Goal: Information Seeking & Learning: Learn about a topic

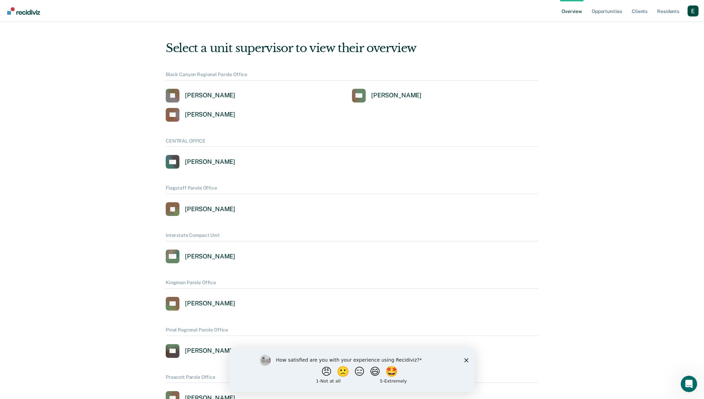
click at [693, 13] on div "Profile dropdown button" at bounding box center [692, 10] width 11 height 11
click at [692, 16] on div "Profile dropdown button" at bounding box center [692, 10] width 11 height 11
click at [648, 26] on link "Profile" at bounding box center [665, 28] width 55 height 6
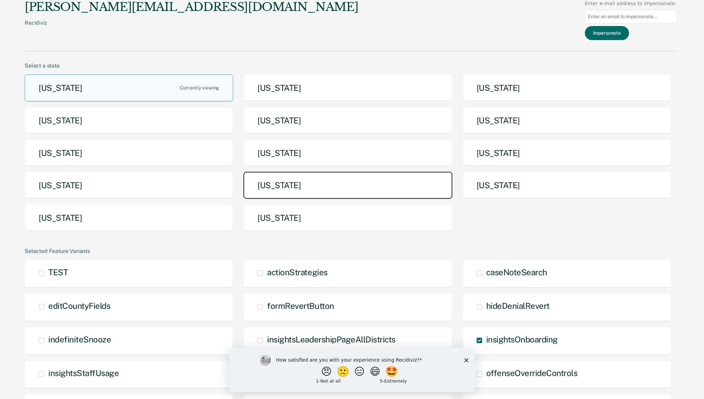
click at [299, 181] on button "[US_STATE]" at bounding box center [347, 185] width 209 height 27
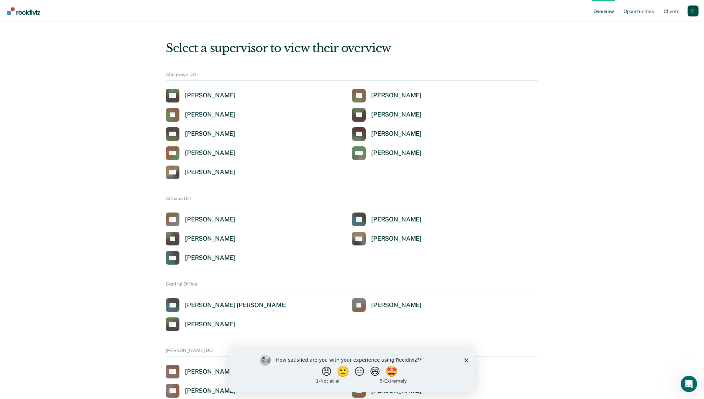
click at [698, 13] on div "Overview Opportunities Client s Profile How it works Log Out" at bounding box center [352, 11] width 704 height 22
click at [697, 13] on div "Profile dropdown button" at bounding box center [692, 10] width 11 height 11
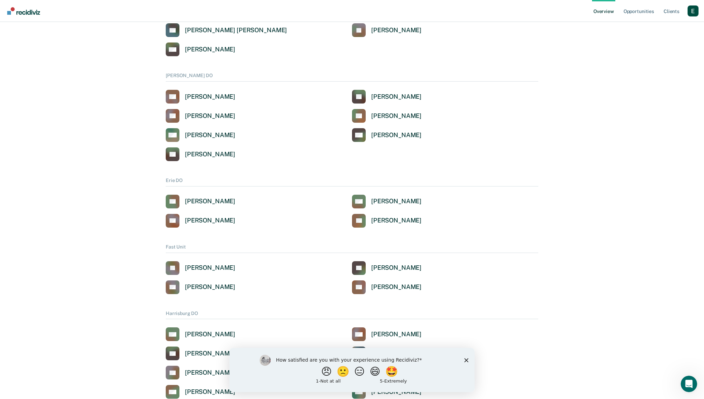
scroll to position [321, 0]
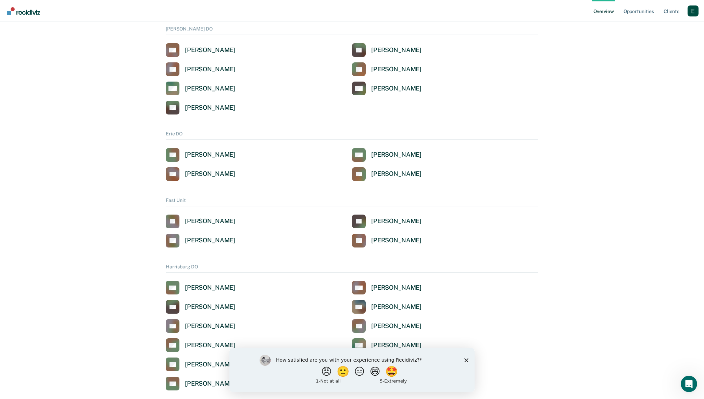
click at [465, 362] on div "How satisfied are you with your experience using Recidiviz? 😠 🙁 😑 😄 🤩 1 - Not a…" at bounding box center [351, 369] width 245 height 44
click at [467, 360] on polygon "Close survey" at bounding box center [466, 359] width 4 height 4
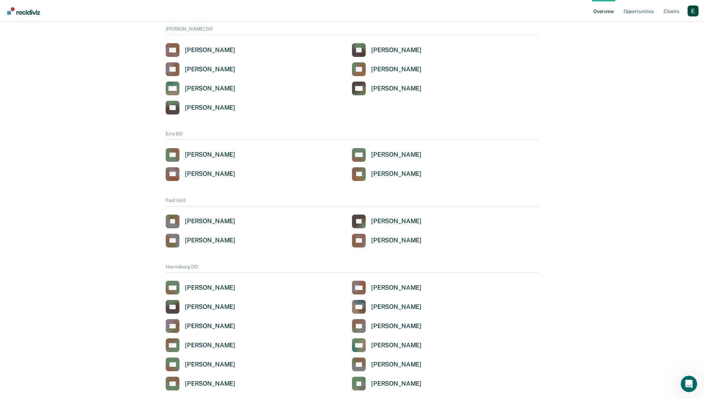
scroll to position [0, 0]
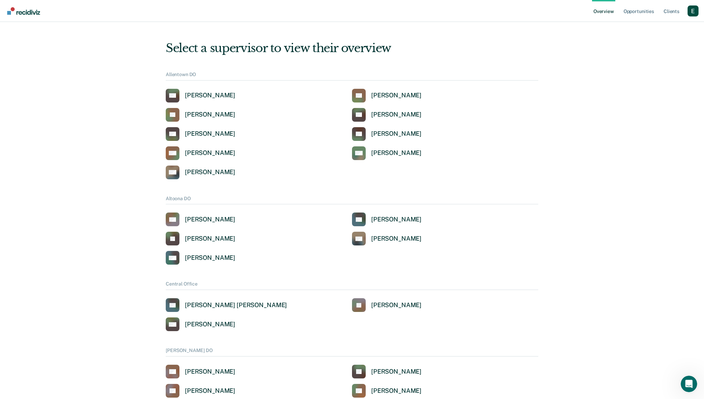
click at [285, 47] on div "Select a supervisor to view their overview" at bounding box center [352, 48] width 372 height 14
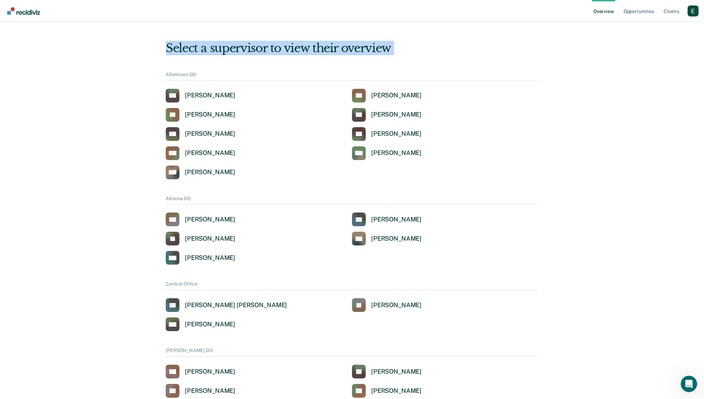
click at [285, 47] on div "Select a supervisor to view their overview" at bounding box center [352, 48] width 372 height 14
click at [301, 48] on div "Select a supervisor to view their overview" at bounding box center [352, 48] width 372 height 14
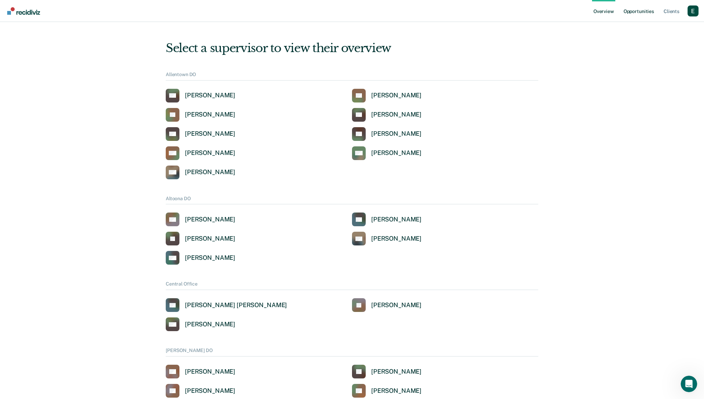
click at [643, 10] on link "Opportunities" at bounding box center [638, 11] width 33 height 22
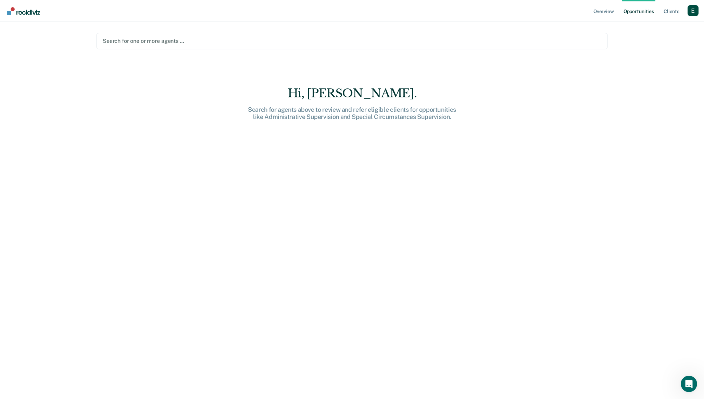
click at [341, 111] on div "Search for agents above to review and refer eligible clients for opportunities …" at bounding box center [351, 113] width 219 height 15
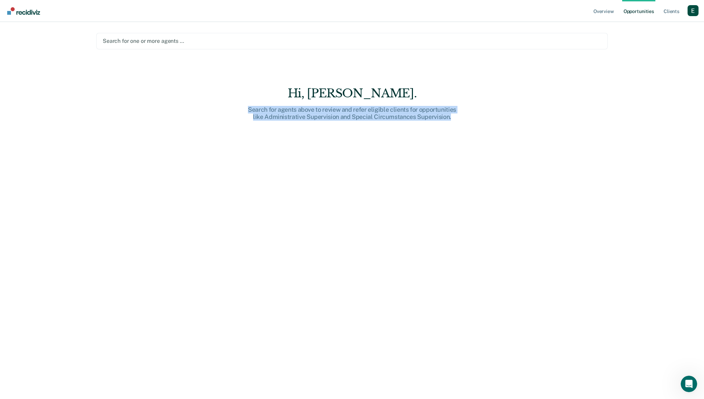
click at [341, 111] on div "Search for agents above to review and refer eligible clients for opportunities …" at bounding box center [351, 113] width 219 height 15
click at [372, 113] on div "Search for agents above to review and refer eligible clients for opportunities …" at bounding box center [351, 113] width 219 height 15
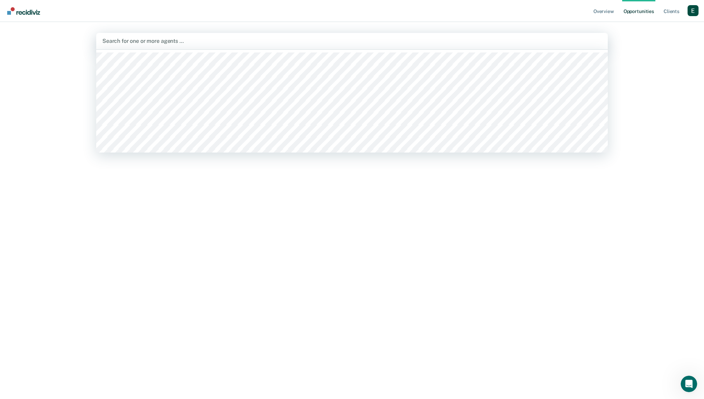
click at [219, 43] on div at bounding box center [351, 41] width 499 height 8
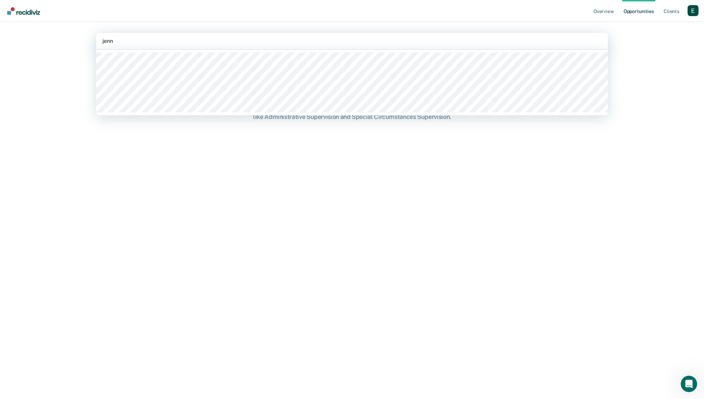
type input "jenni"
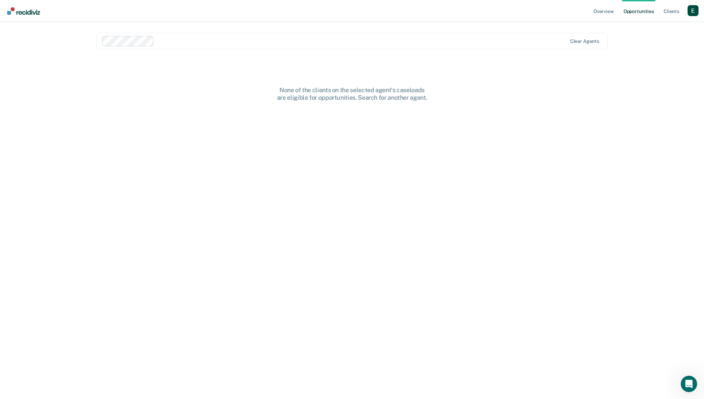
click at [354, 154] on div "None of the clients on the selected agent's caseloads are eligible for opportun…" at bounding box center [351, 247] width 511 height 322
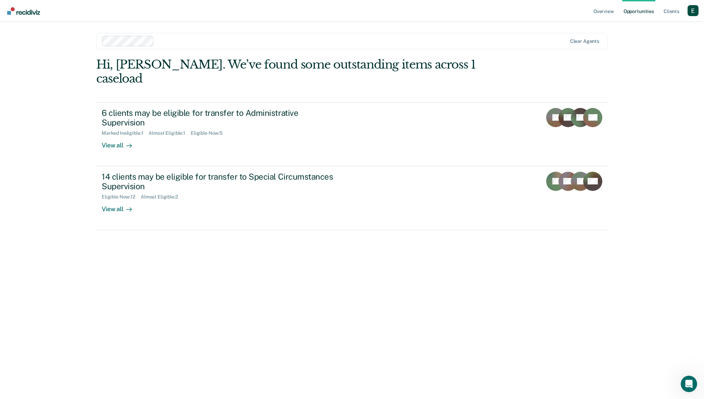
click at [298, 289] on div "Hi, [PERSON_NAME]. We’ve found some outstanding items across 1 caseload 6 clien…" at bounding box center [351, 219] width 511 height 322
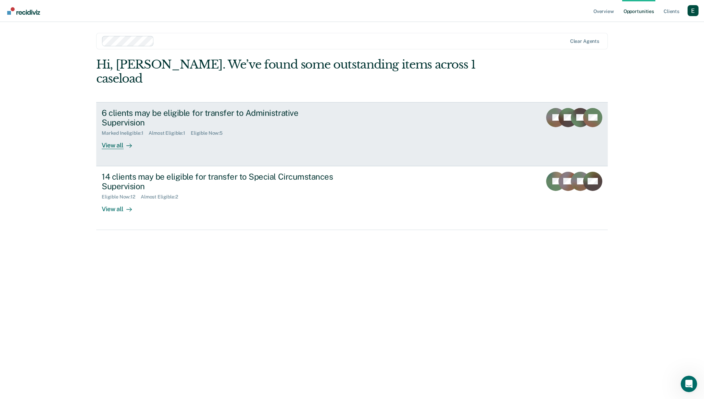
click at [199, 119] on div "6 clients may be eligible for transfer to Administrative Supervision Marked Ine…" at bounding box center [230, 128] width 257 height 41
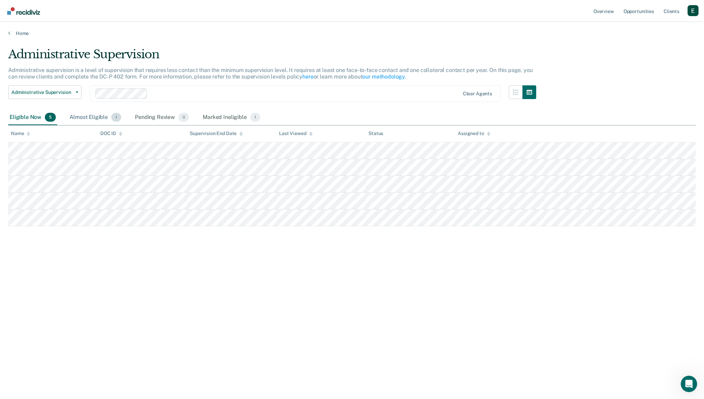
click at [92, 120] on div "Almost Eligible 1" at bounding box center [95, 117] width 54 height 15
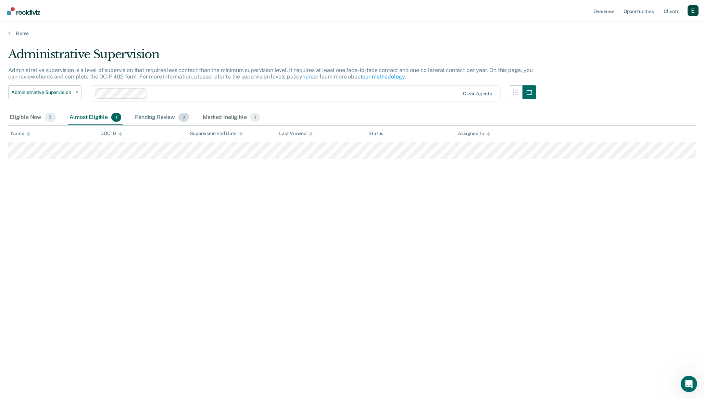
click at [150, 117] on div "Pending Review 0" at bounding box center [162, 117] width 57 height 15
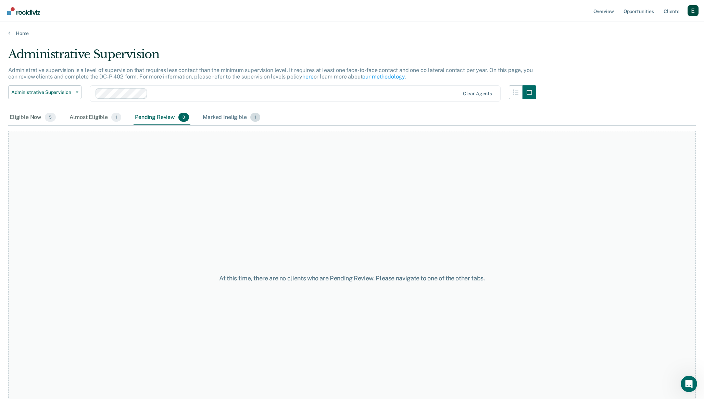
click at [209, 114] on div "Marked Ineligible 1" at bounding box center [231, 117] width 60 height 15
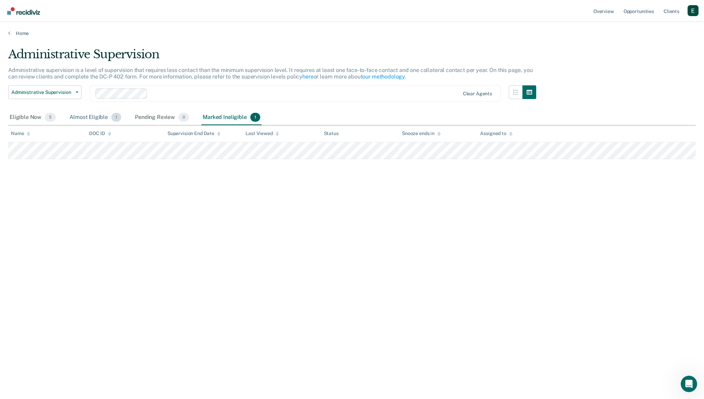
click at [102, 116] on div "Almost Eligible 1" at bounding box center [95, 117] width 54 height 15
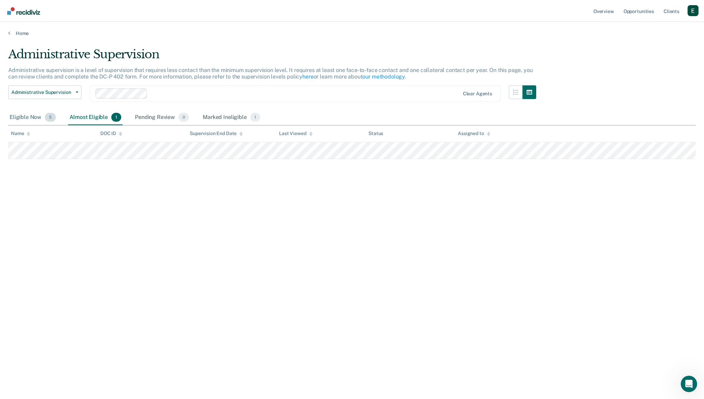
click at [34, 112] on div "Eligible Now 5" at bounding box center [32, 117] width 49 height 15
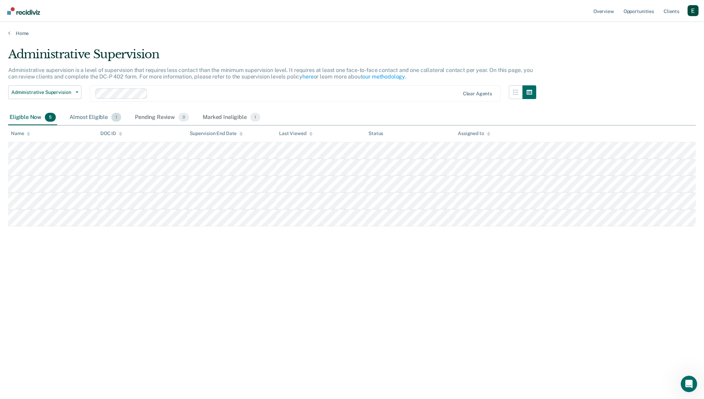
click at [98, 118] on div "Almost Eligible 1" at bounding box center [95, 117] width 54 height 15
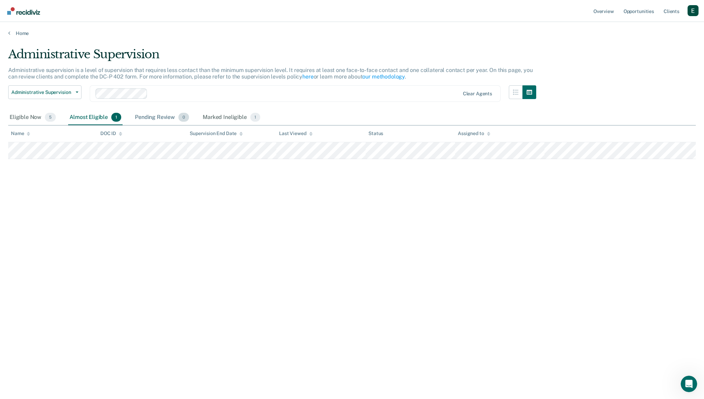
click at [147, 119] on div "Pending Review 0" at bounding box center [162, 117] width 57 height 15
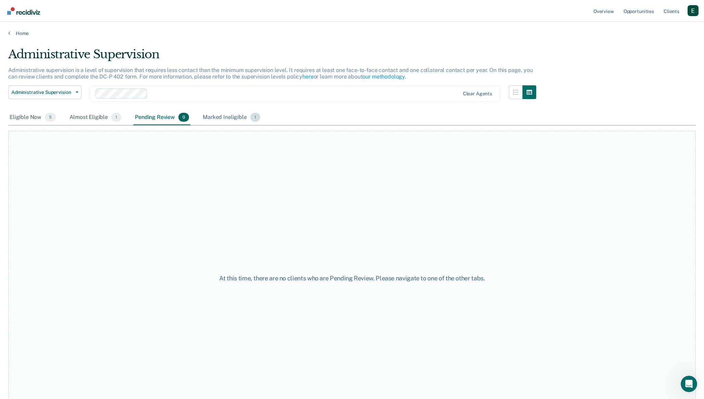
click at [218, 117] on div "Marked Ineligible 1" at bounding box center [231, 117] width 60 height 15
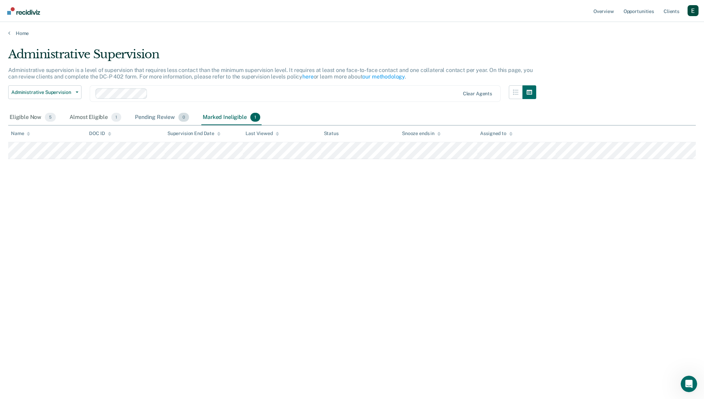
click at [148, 118] on div "Pending Review 0" at bounding box center [162, 117] width 57 height 15
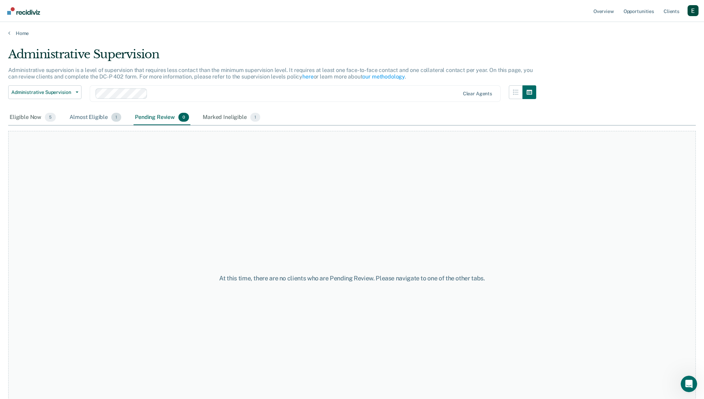
click at [113, 114] on span "1" at bounding box center [116, 117] width 10 height 9
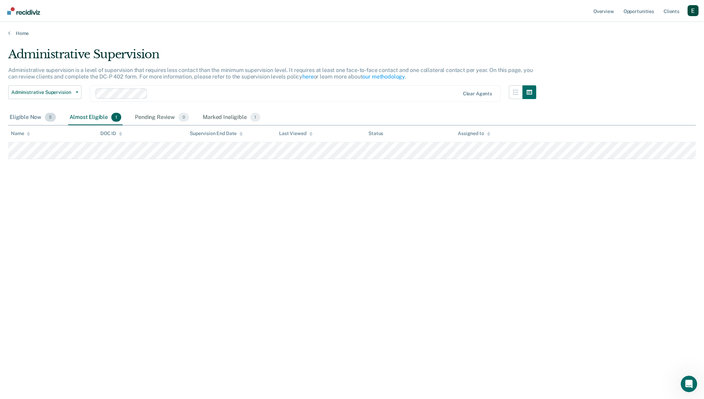
click at [38, 111] on div "Eligible Now 5" at bounding box center [32, 117] width 49 height 15
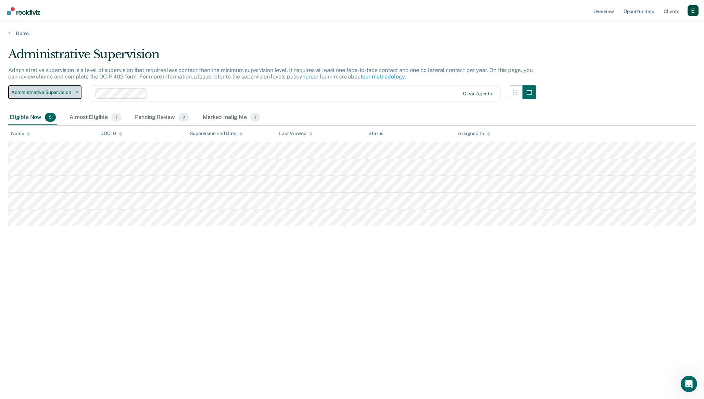
click at [57, 93] on span "Administrative Supervision" at bounding box center [42, 92] width 62 height 6
click at [62, 70] on p "Administrative supervision is a level of supervision that requires less contact…" at bounding box center [270, 73] width 524 height 13
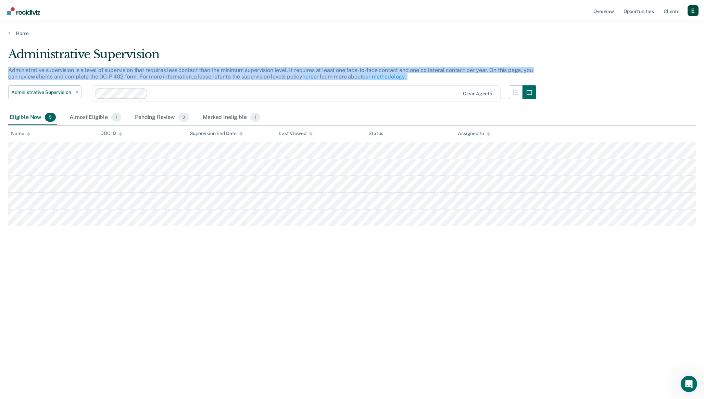
click at [62, 70] on p "Administrative supervision is a level of supervision that requires less contact…" at bounding box center [270, 73] width 524 height 13
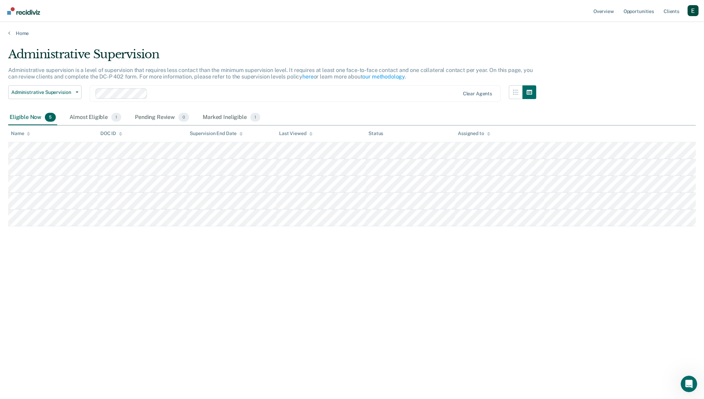
click at [72, 70] on p "Administrative supervision is a level of supervision that requires less contact…" at bounding box center [270, 73] width 524 height 13
click at [97, 113] on div "Almost Eligible 1" at bounding box center [95, 117] width 54 height 15
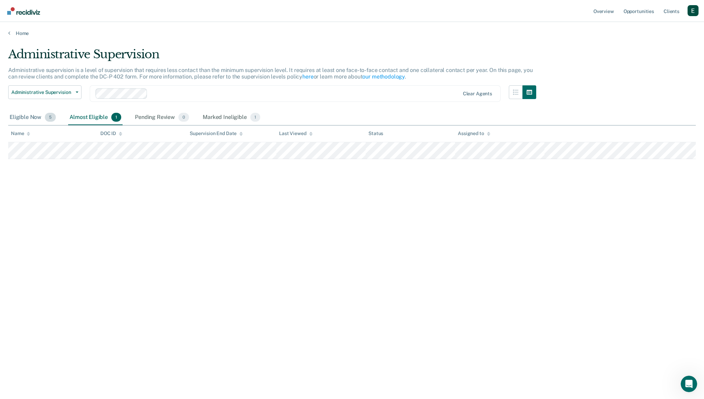
click at [38, 117] on div "Eligible Now 5" at bounding box center [32, 117] width 49 height 15
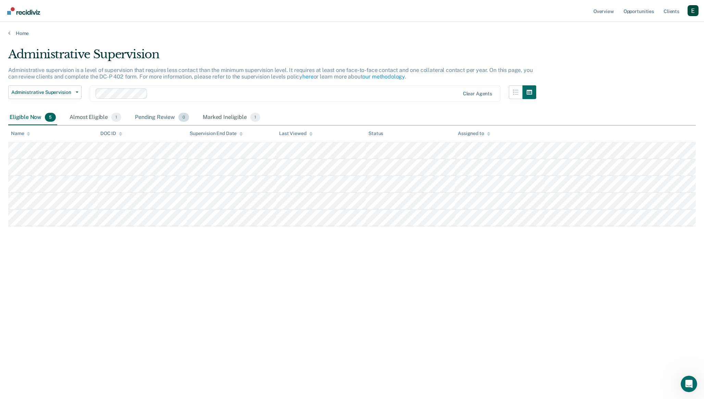
click at [156, 117] on div "Pending Review 0" at bounding box center [162, 117] width 57 height 15
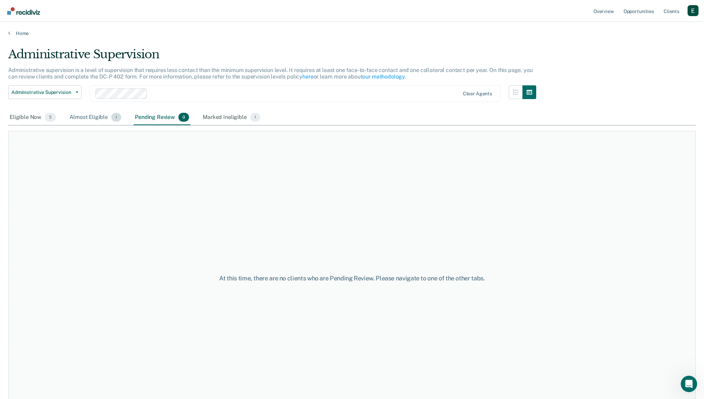
click at [99, 115] on div "Almost Eligible 1" at bounding box center [95, 117] width 54 height 15
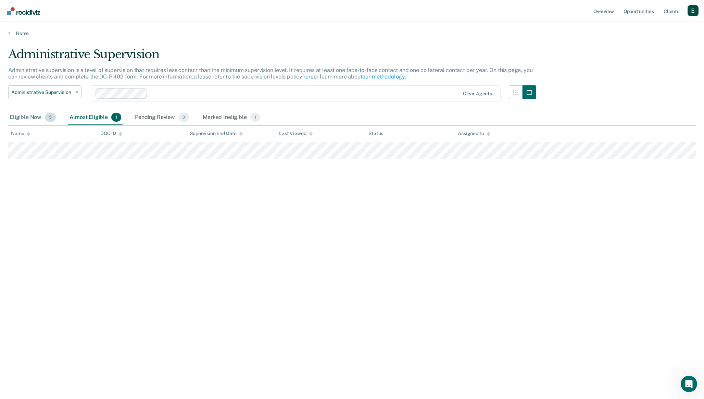
click at [51, 111] on div "Eligible Now 5" at bounding box center [32, 117] width 49 height 15
